Goal: Task Accomplishment & Management: Manage account settings

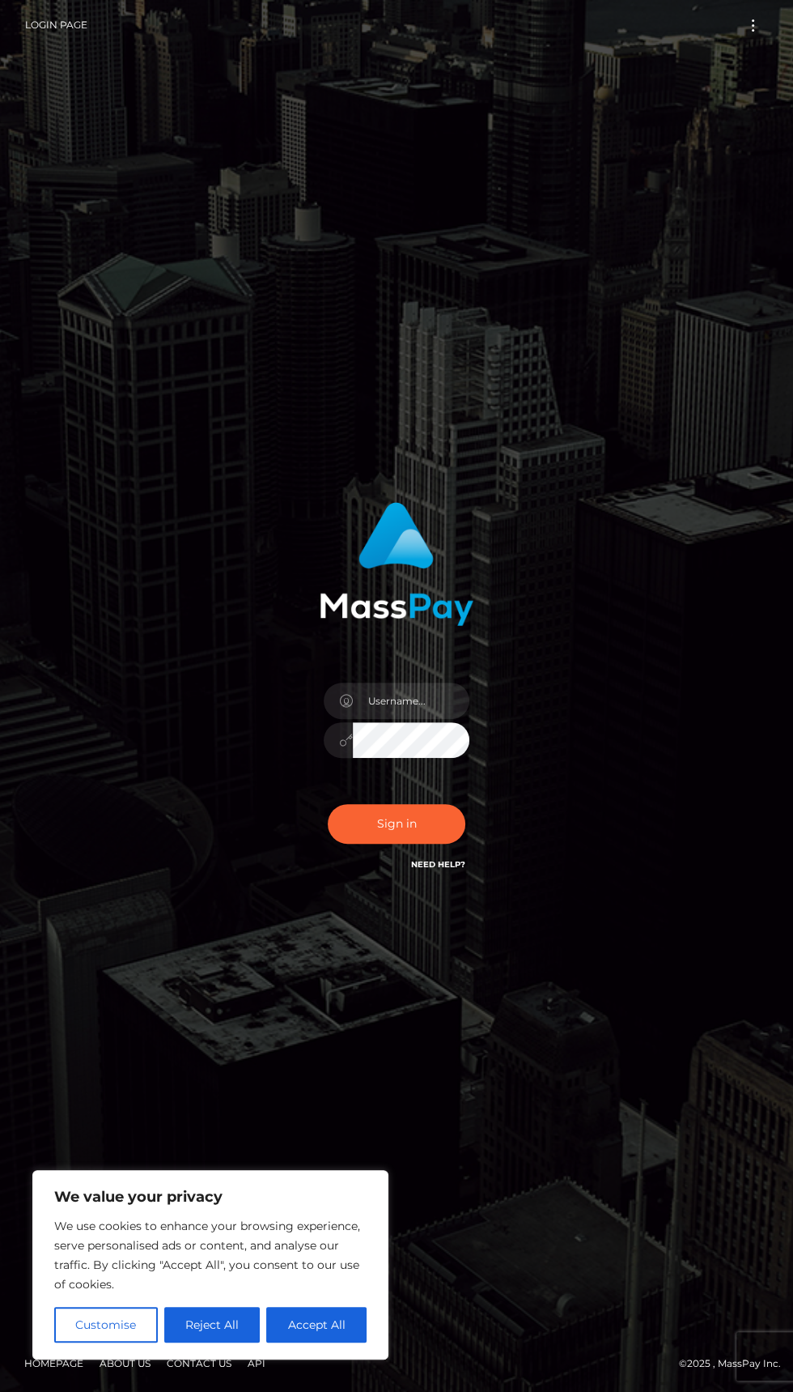
click at [346, 708] on icon at bounding box center [346, 701] width 14 height 13
click at [297, 1316] on button "Accept All" at bounding box center [316, 1325] width 100 height 36
checkbox input "true"
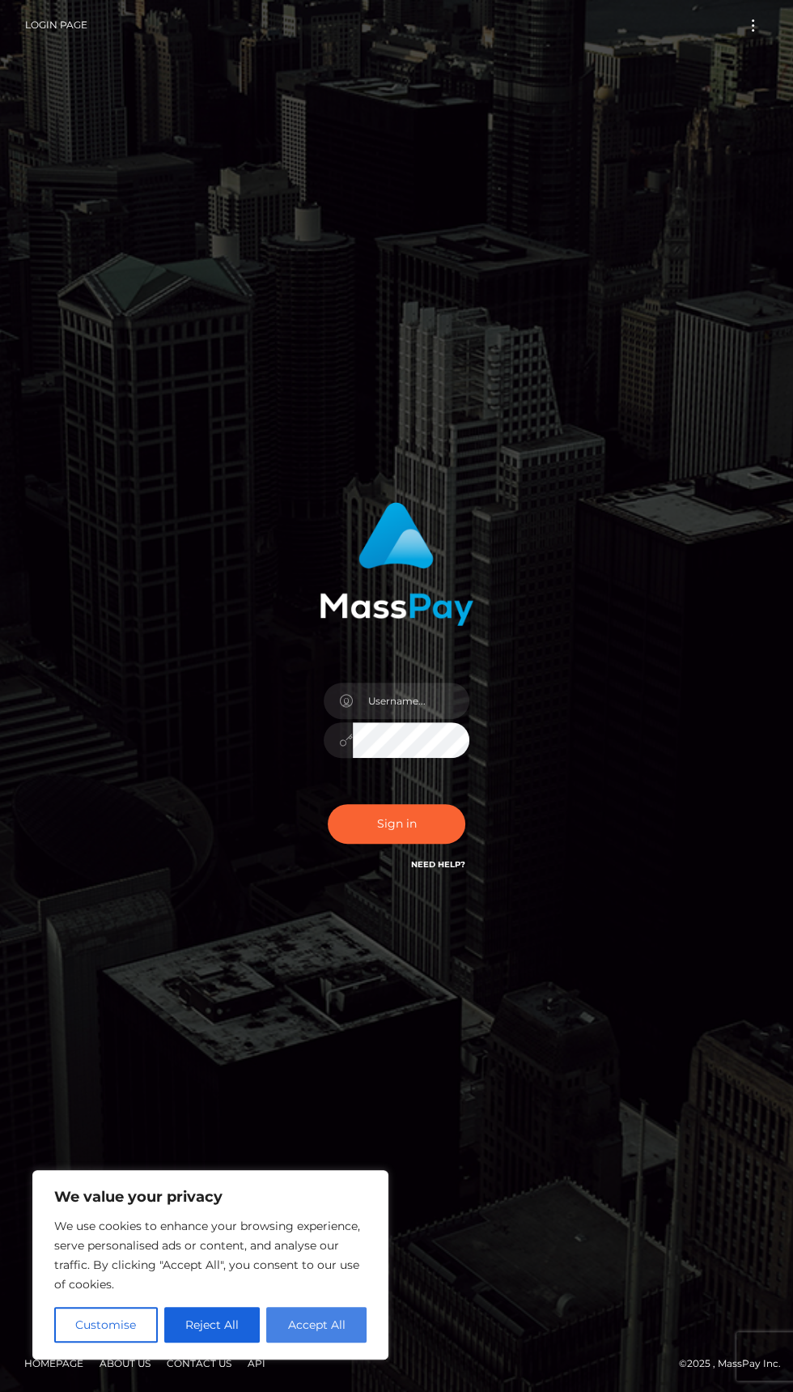
checkbox input "true"
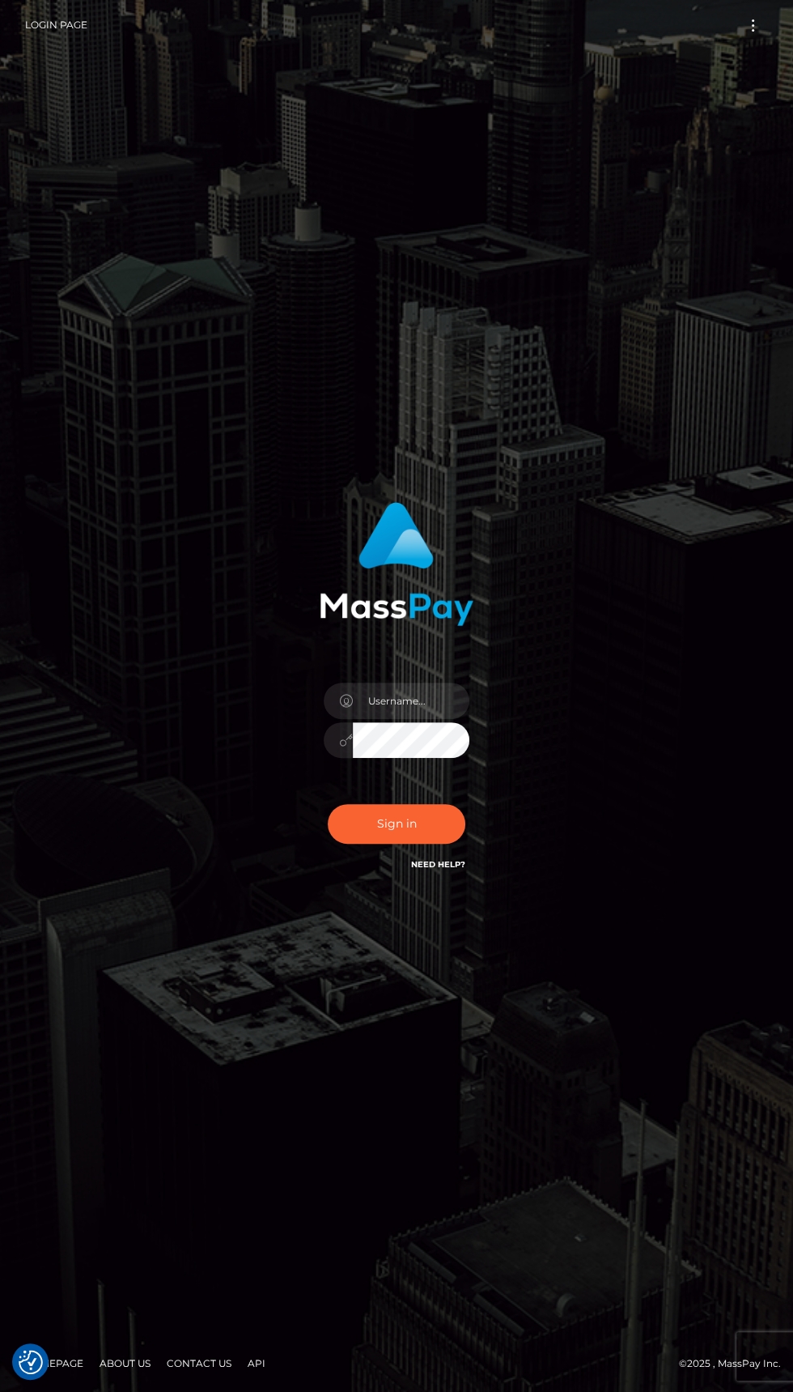
click at [348, 719] on div at bounding box center [338, 700] width 29 height 36
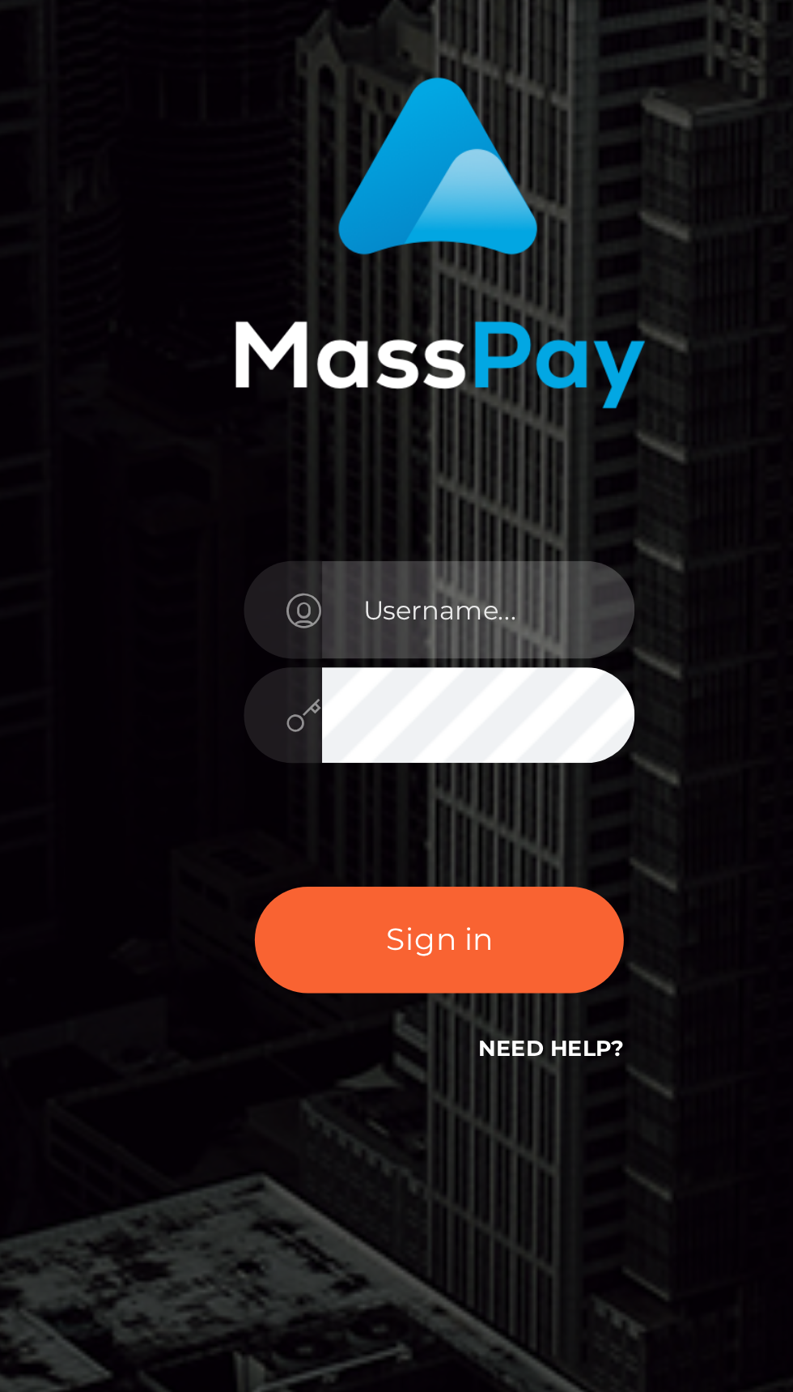
click at [376, 719] on input "text" at bounding box center [411, 700] width 117 height 36
type input "[EMAIL_ADDRESS][DOMAIN_NAME]"
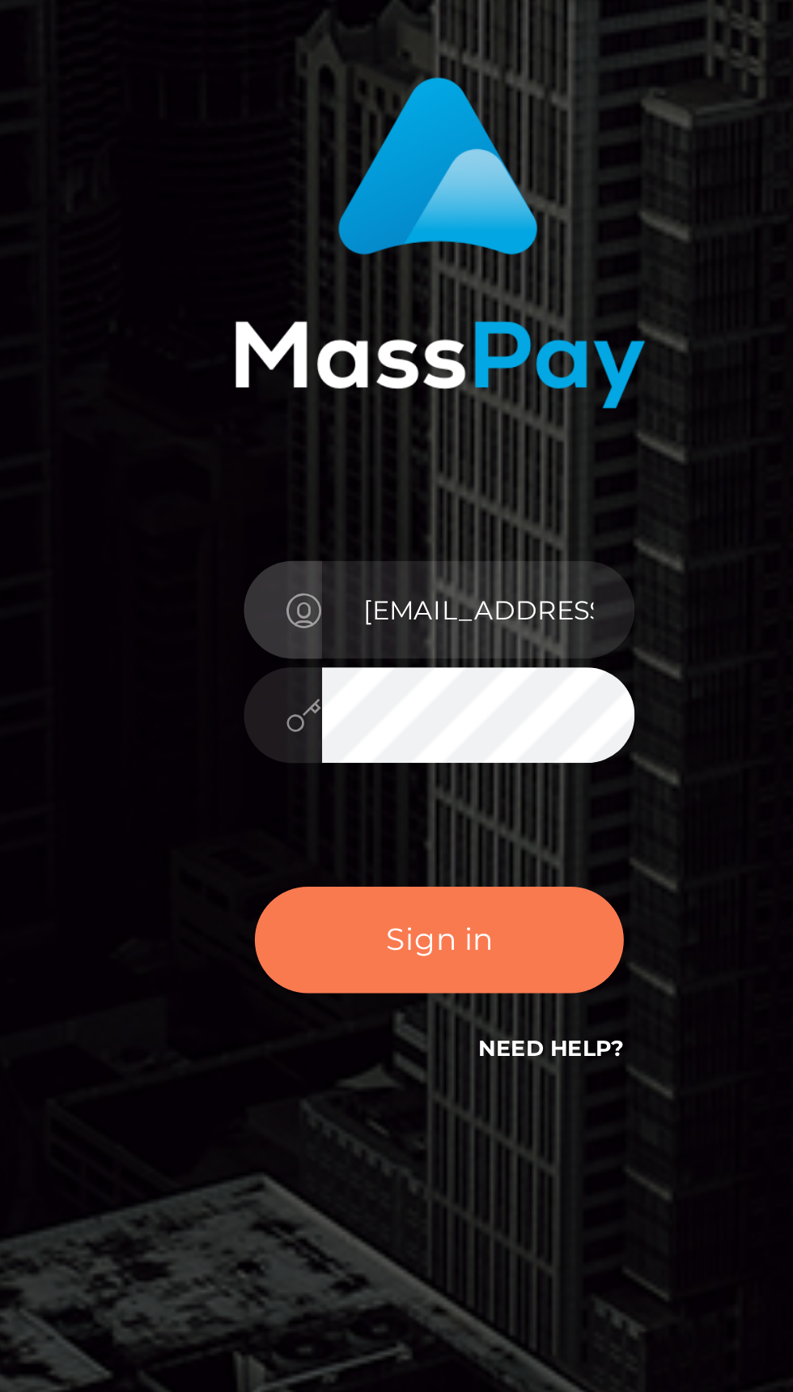
click at [376, 844] on button "Sign in" at bounding box center [397, 824] width 138 height 40
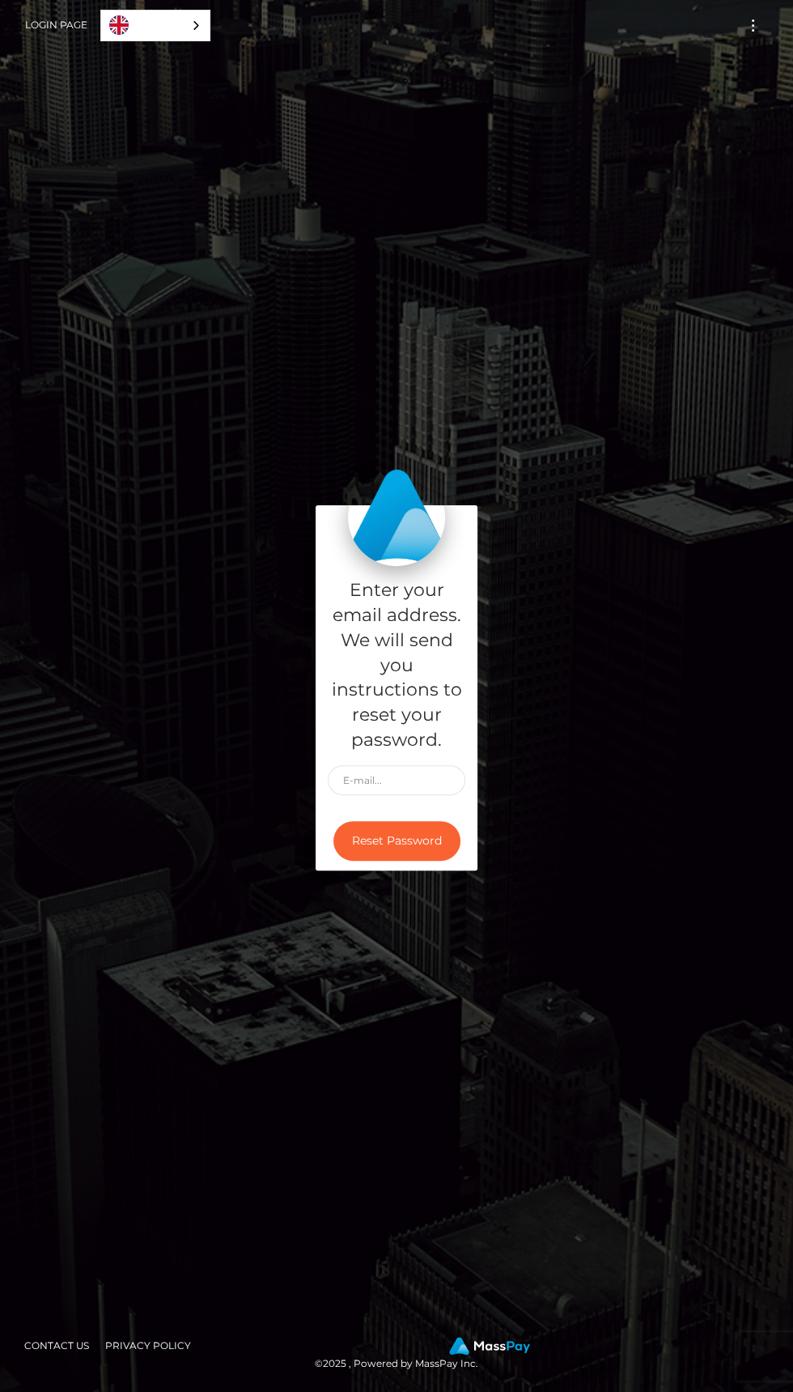
click at [41, 16] on link "Login Page" at bounding box center [56, 25] width 62 height 34
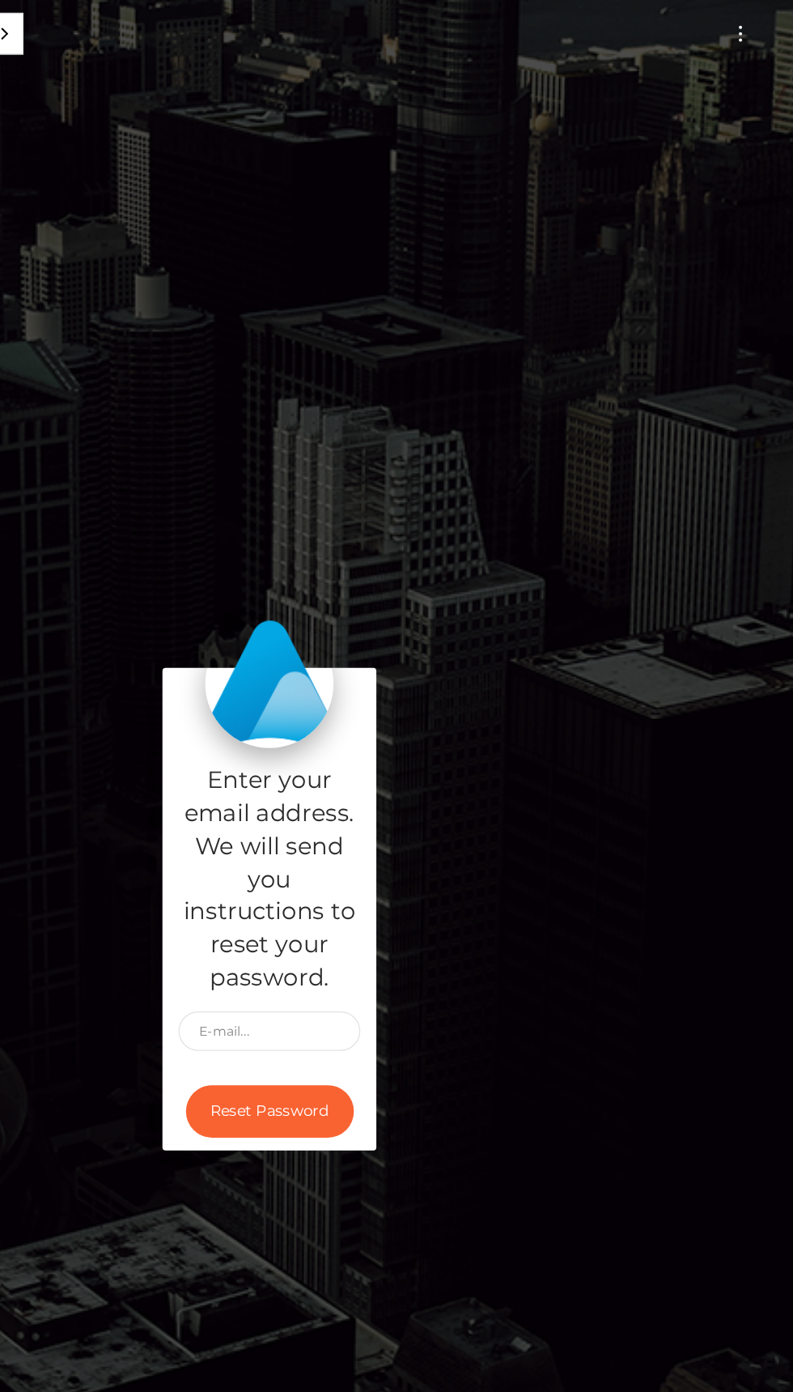
click at [753, 29] on span "Toggle navigation" at bounding box center [753, 30] width 2 height 2
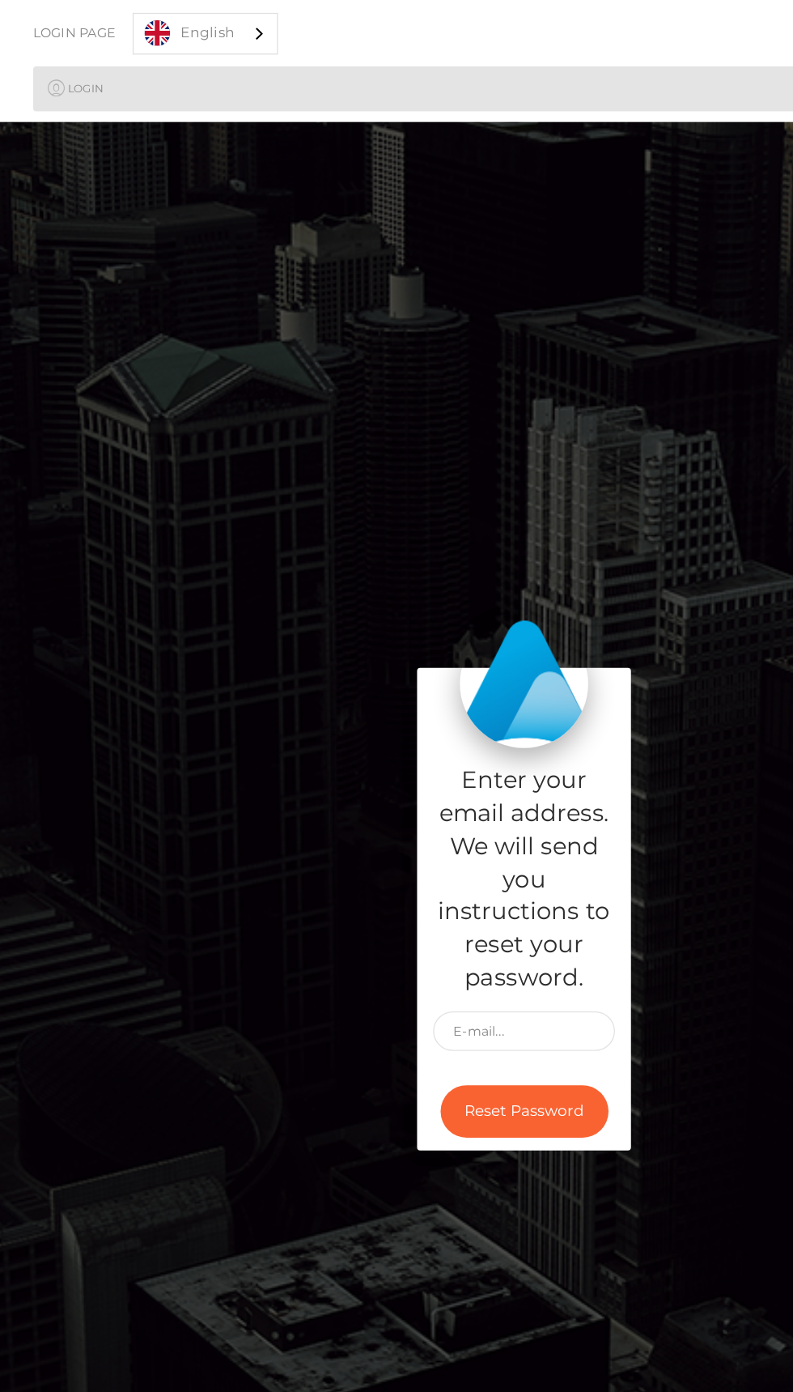
click at [40, 23] on link "Login Page" at bounding box center [56, 25] width 62 height 34
